Goal: Find contact information: Find contact information

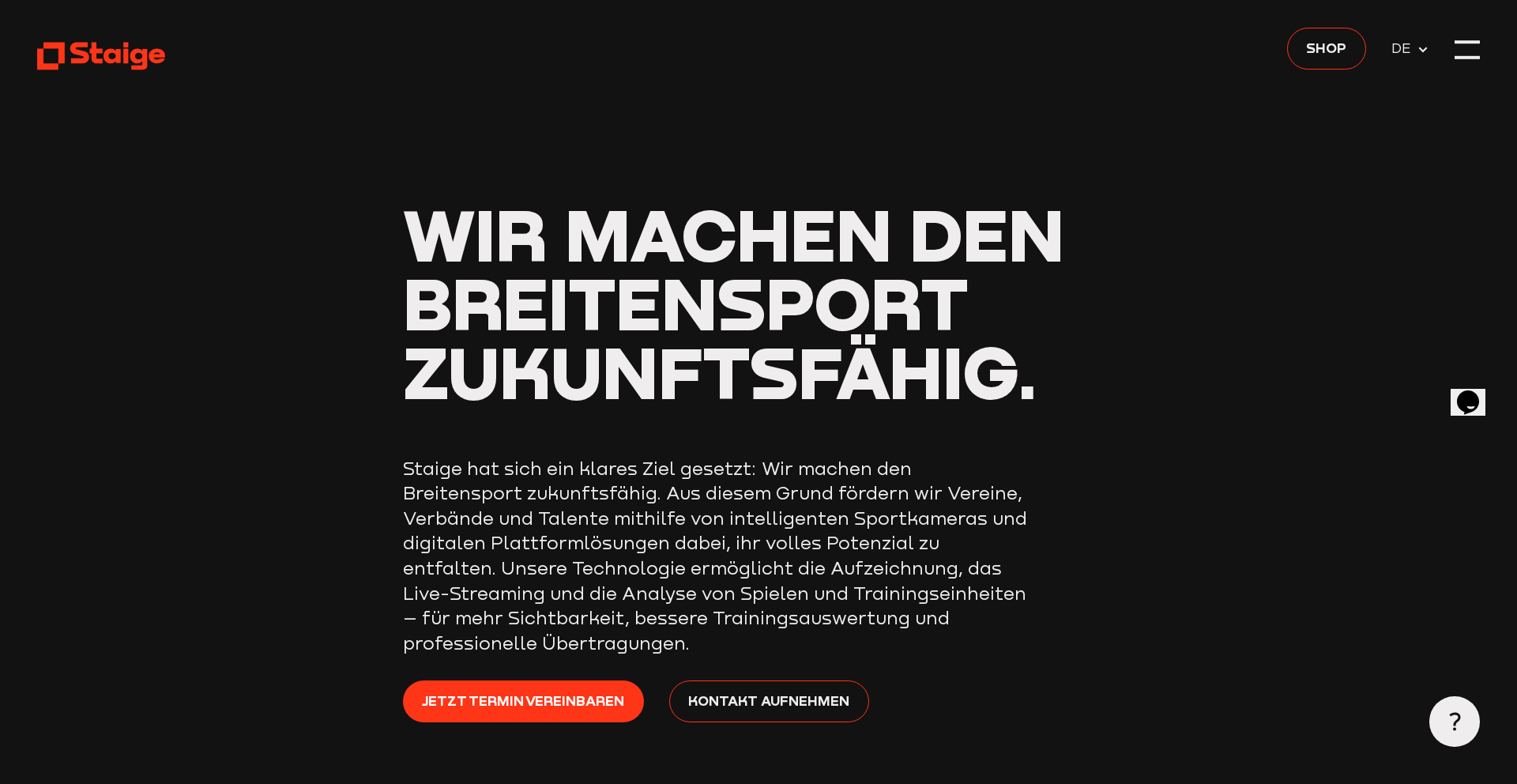
click at [511, 296] on span "Wir machen den Breitensport zukunftsfähig." at bounding box center [734, 302] width 662 height 224
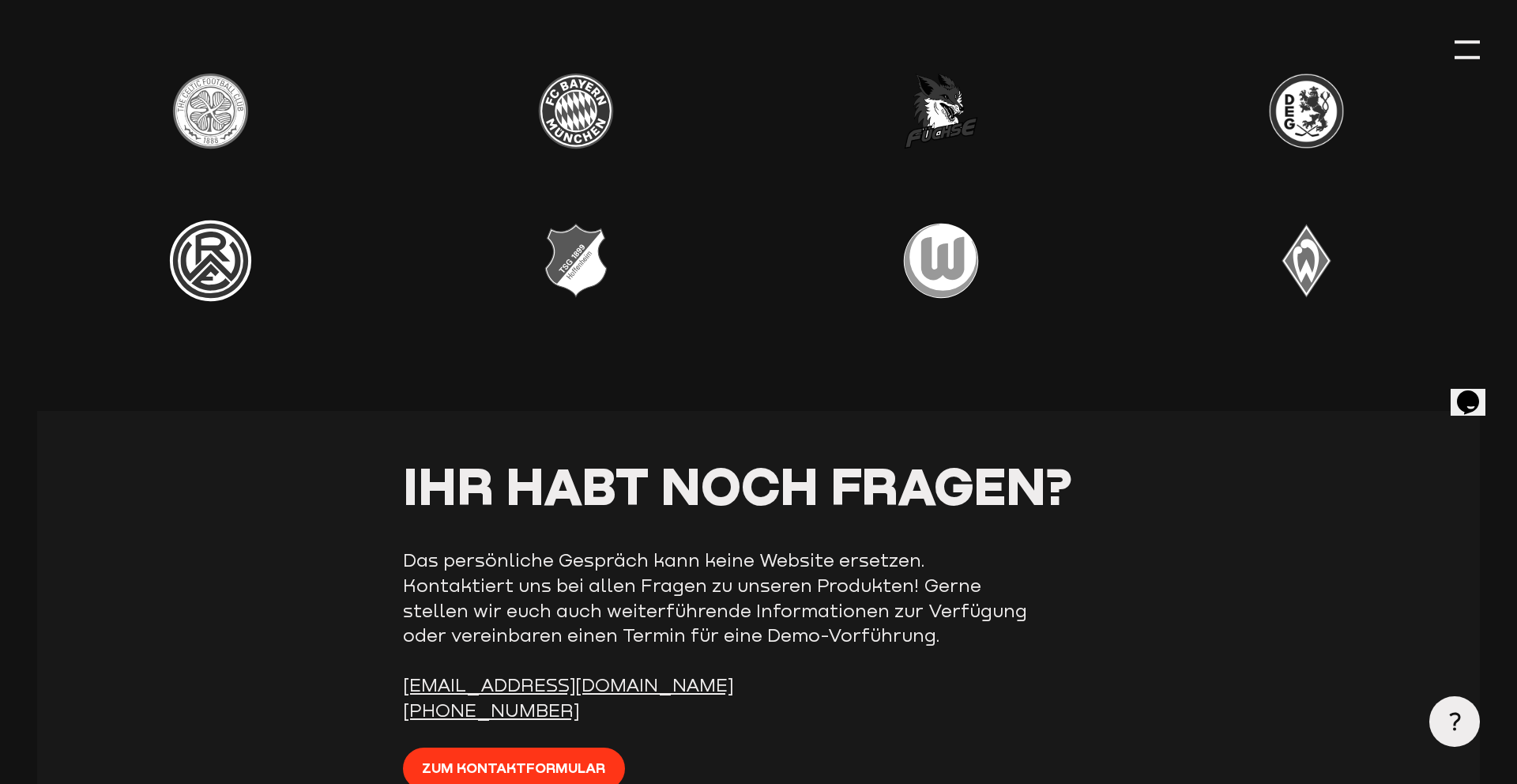
scroll to position [6290, 0]
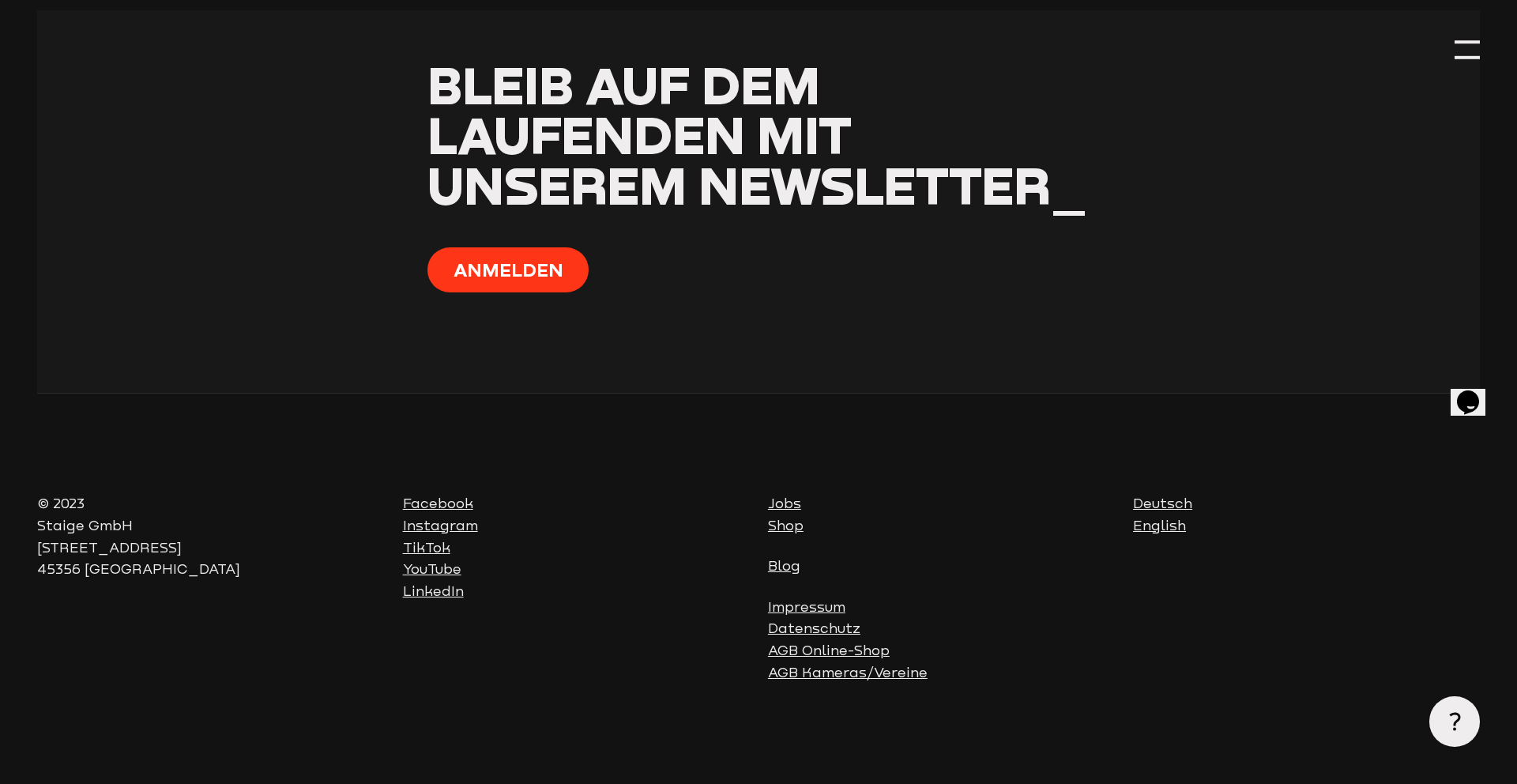
click at [813, 605] on link "Impressum" at bounding box center [807, 606] width 77 height 16
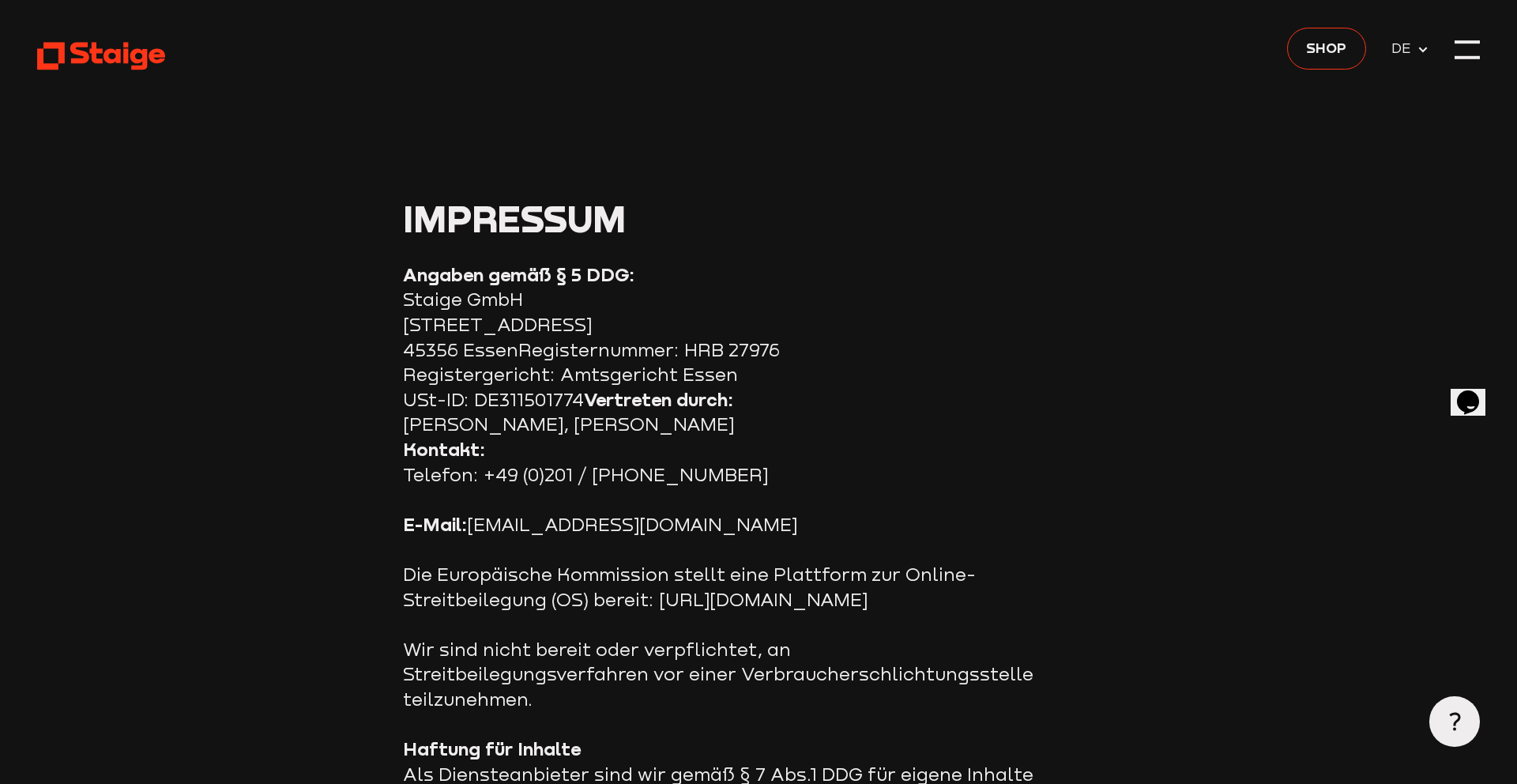
drag, startPoint x: 554, startPoint y: 294, endPoint x: 591, endPoint y: 338, distance: 57.5
drag, startPoint x: 659, startPoint y: 524, endPoint x: 472, endPoint y: 532, distance: 187.2
click at [472, 532] on p "E-Mail: info@staige.com" at bounding box center [719, 524] width 632 height 25
copy p "info@staige.com"
